Goal: Information Seeking & Learning: Learn about a topic

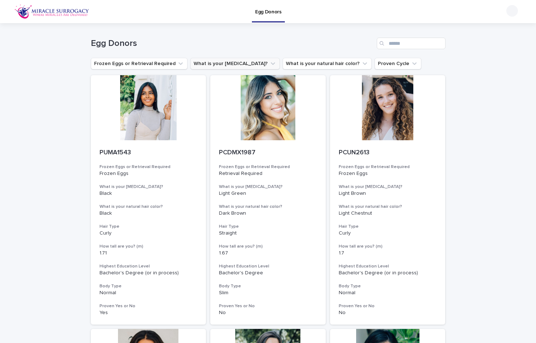
click at [222, 65] on button "What is your [MEDICAL_DATA]?" at bounding box center [234, 64] width 89 height 12
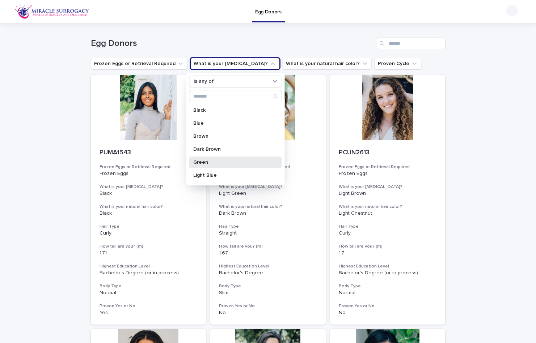
click at [208, 160] on div "Green" at bounding box center [235, 163] width 93 height 12
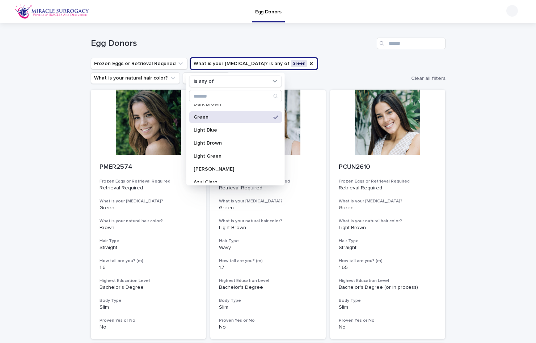
scroll to position [51, 0]
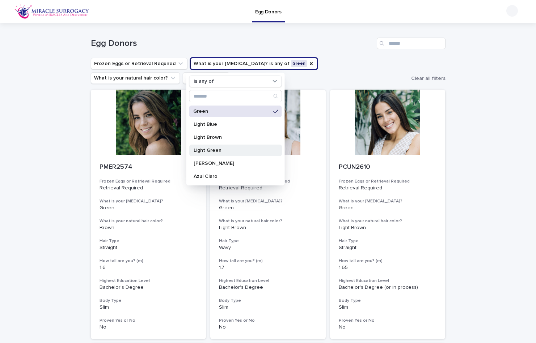
click at [208, 149] on p "Light Green" at bounding box center [231, 150] width 77 height 5
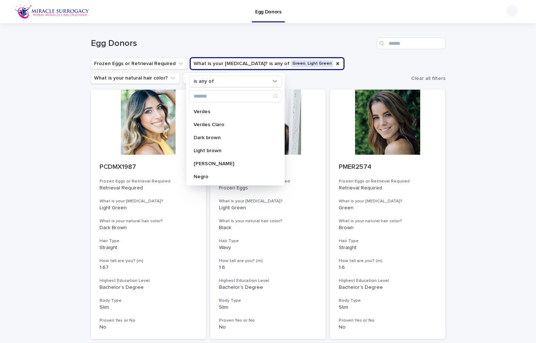
scroll to position [168, 0]
click at [209, 114] on p "Verdes" at bounding box center [231, 111] width 77 height 5
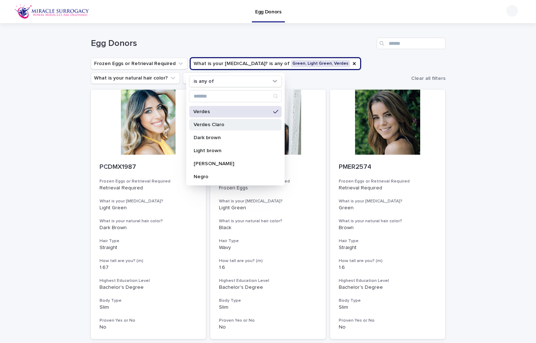
click at [209, 124] on p "Verdes Claro" at bounding box center [231, 124] width 77 height 5
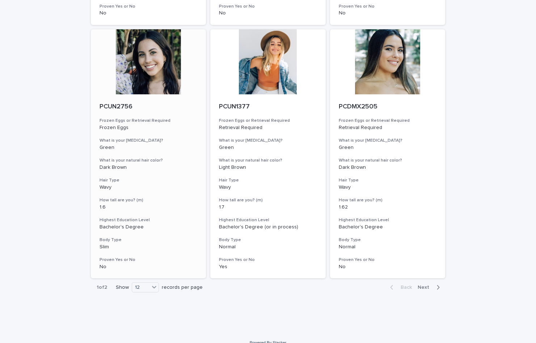
scroll to position [820, 0]
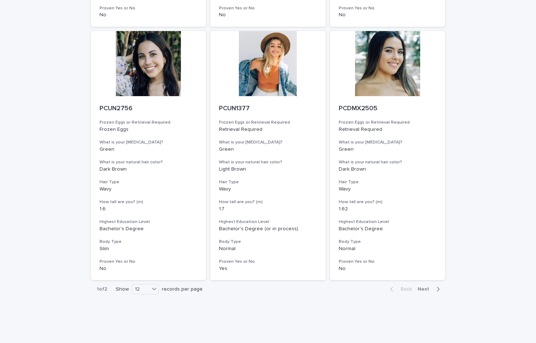
click at [420, 287] on span "Next" at bounding box center [426, 289] width 16 height 5
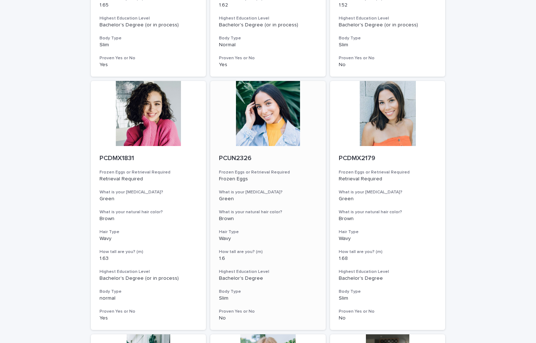
scroll to position [265, 0]
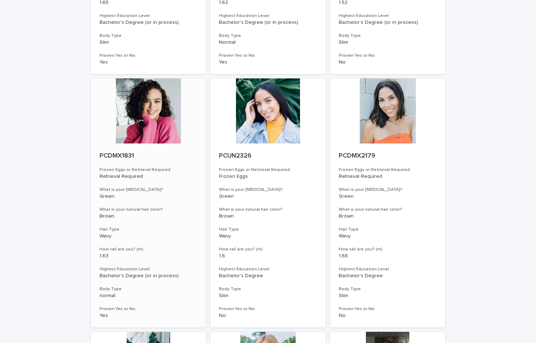
click at [165, 110] on div at bounding box center [148, 111] width 115 height 65
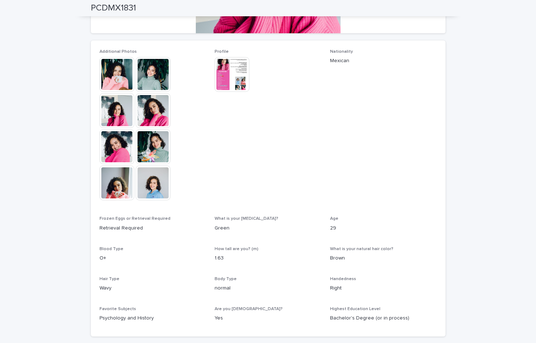
scroll to position [173, 0]
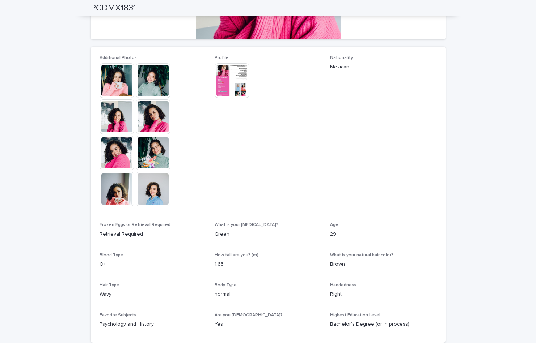
click at [230, 77] on img at bounding box center [232, 80] width 35 height 35
